Goal: Transaction & Acquisition: Book appointment/travel/reservation

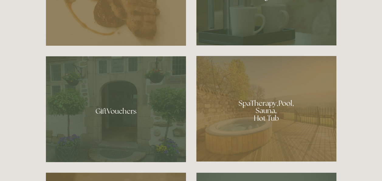
scroll to position [237, 0]
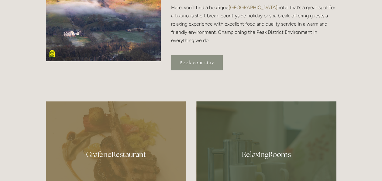
click at [198, 61] on link "Book your stay" at bounding box center [197, 62] width 52 height 15
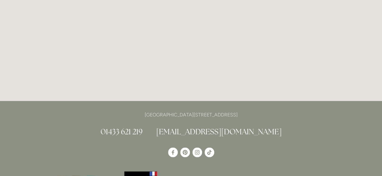
scroll to position [1359, 0]
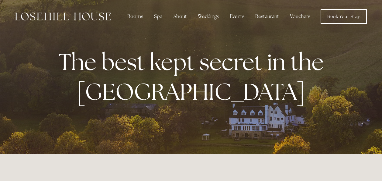
scroll to position [237, 0]
